Goal: Task Accomplishment & Management: Complete application form

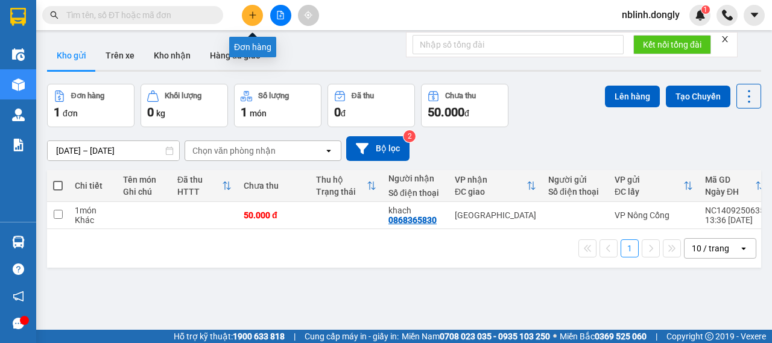
click at [257, 13] on button at bounding box center [252, 15] width 21 height 21
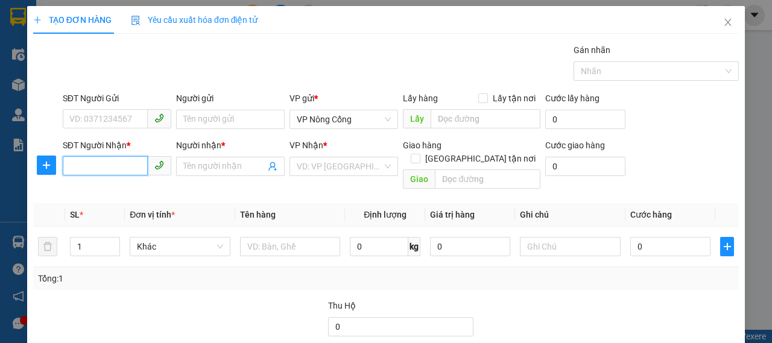
click at [100, 164] on input "SĐT Người Nhận *" at bounding box center [105, 165] width 85 height 19
type input "0961506186"
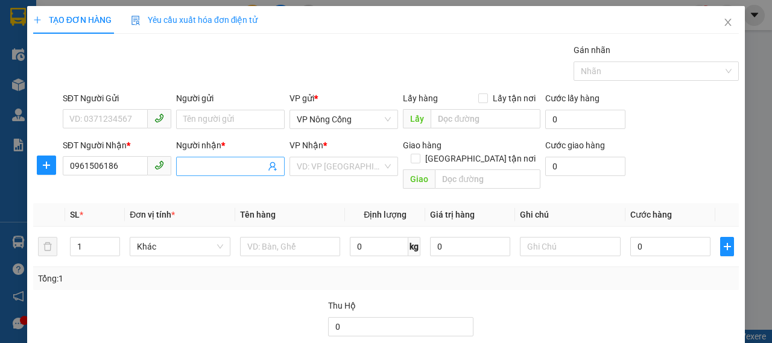
click at [208, 162] on input "Người nhận *" at bounding box center [224, 166] width 82 height 13
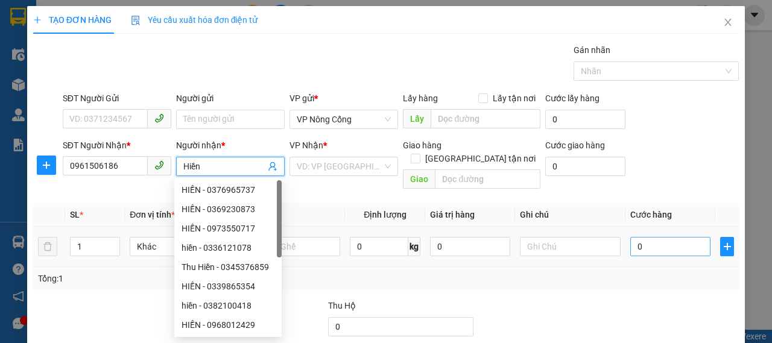
type input "Hiền"
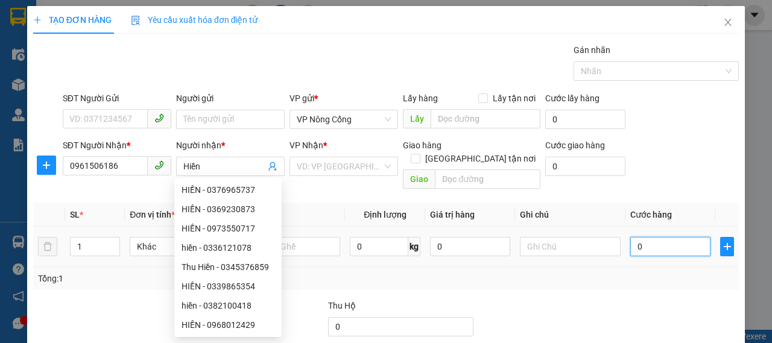
click at [649, 237] on input "0" at bounding box center [670, 246] width 80 height 19
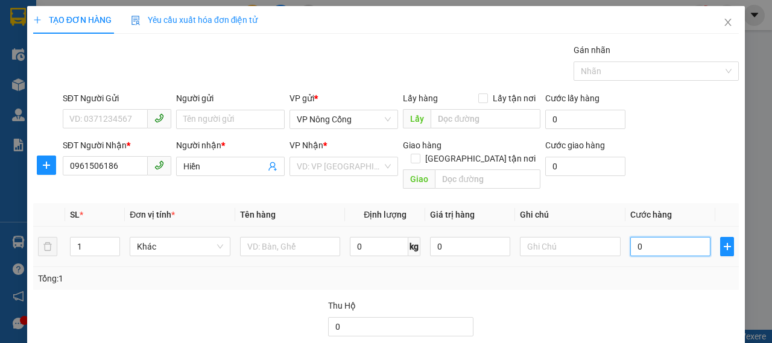
click at [649, 237] on input "0" at bounding box center [670, 246] width 80 height 19
click at [387, 172] on div "VD: VP [GEOGRAPHIC_DATA]" at bounding box center [344, 166] width 109 height 19
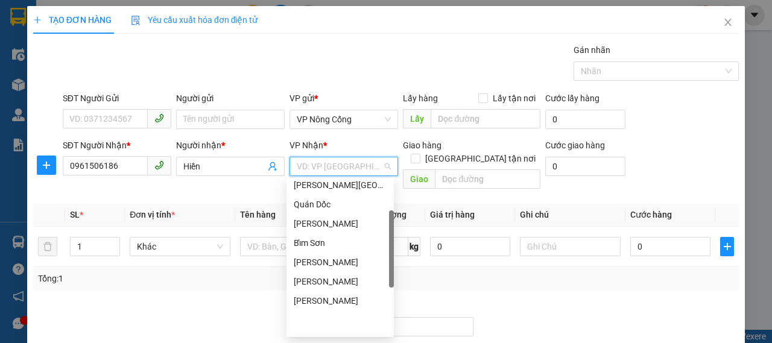
scroll to position [169, 0]
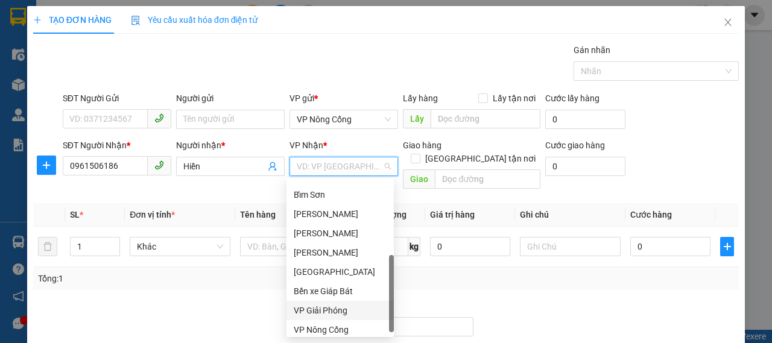
click at [333, 316] on div "VP Giải Phóng" at bounding box center [340, 310] width 93 height 13
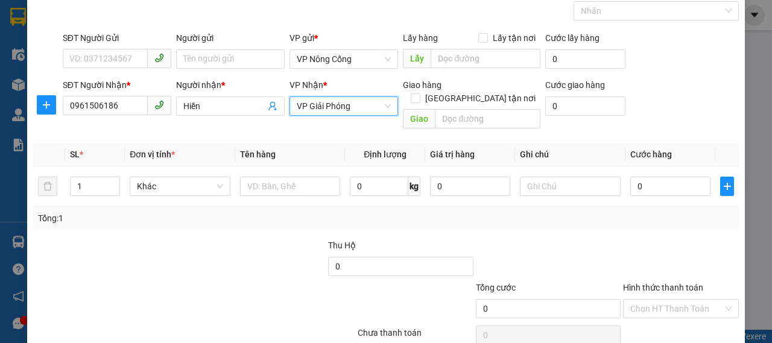
scroll to position [101, 0]
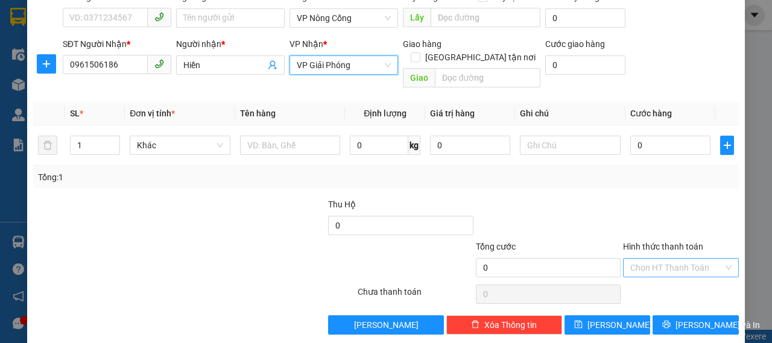
click at [711, 259] on input "Hình thức thanh toán" at bounding box center [676, 268] width 93 height 18
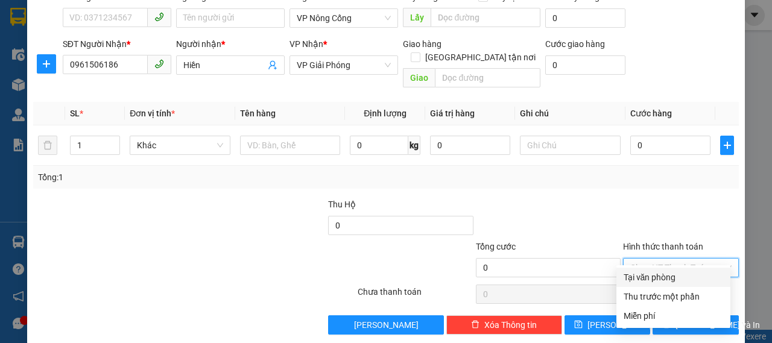
click at [579, 217] on div at bounding box center [549, 219] width 148 height 42
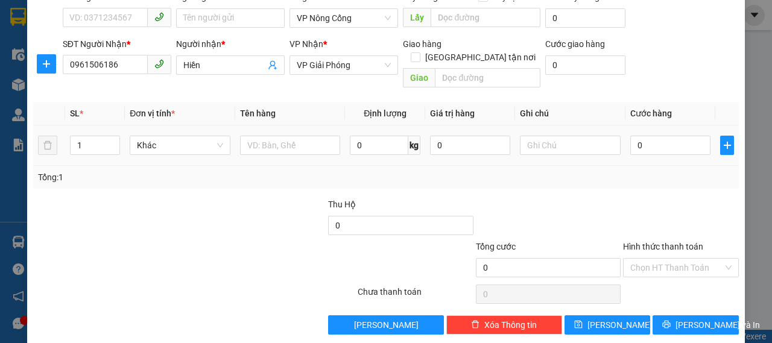
scroll to position [0, 0]
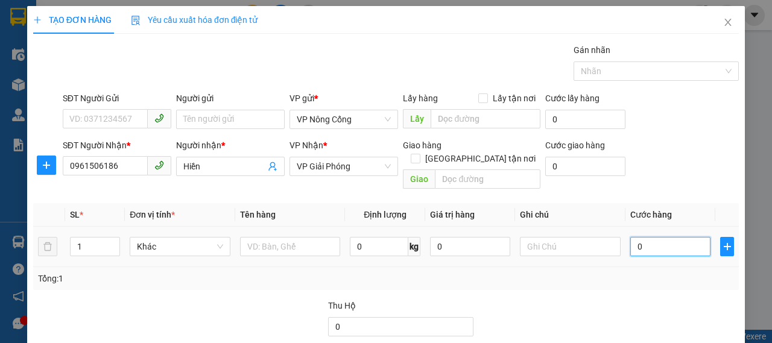
click at [655, 237] on input "0" at bounding box center [670, 246] width 80 height 19
type input "5"
type input "50"
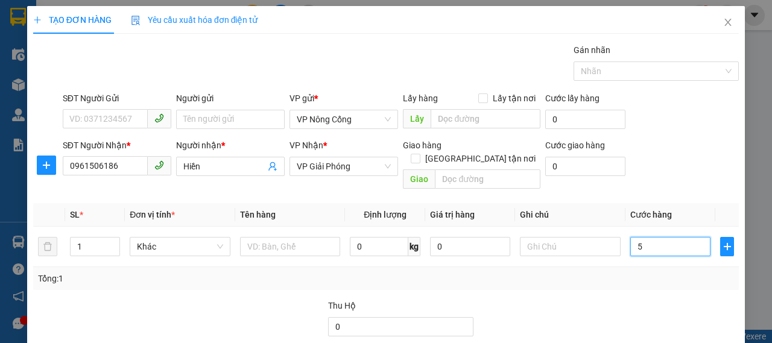
type input "50"
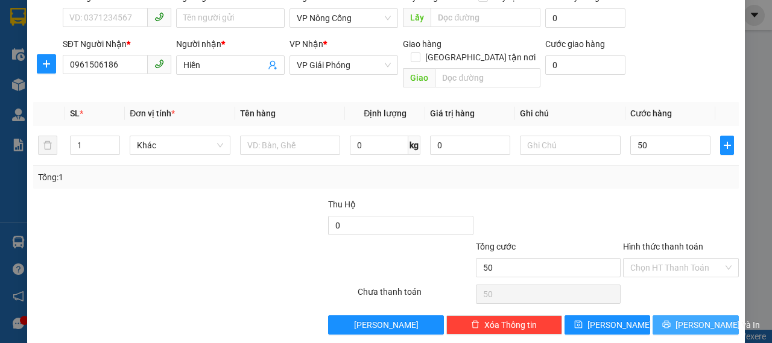
type input "50.000"
click at [687, 319] on span "[PERSON_NAME] và In" at bounding box center [718, 325] width 84 height 13
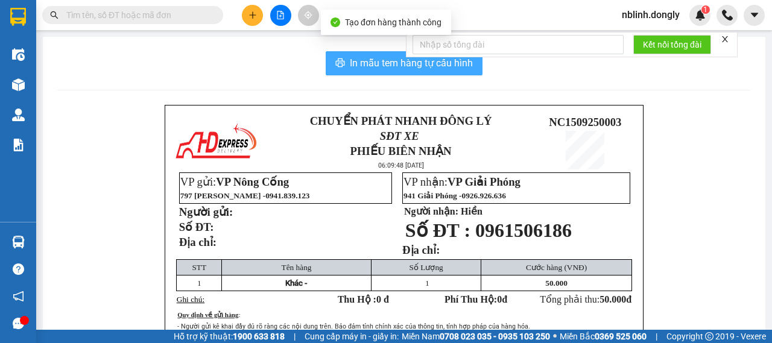
click at [370, 60] on span "In mẫu tem hàng tự cấu hình" at bounding box center [411, 63] width 123 height 15
